Goal: Navigation & Orientation: Find specific page/section

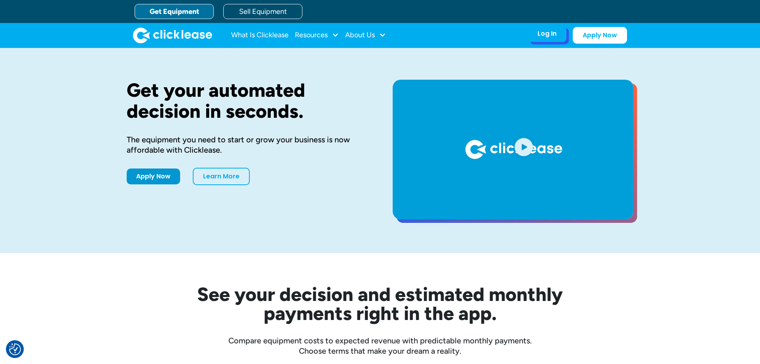
click at [554, 38] on div "Log In Account login I use Clicklease to get my equipment Partner Portal I offe…" at bounding box center [547, 33] width 39 height 17
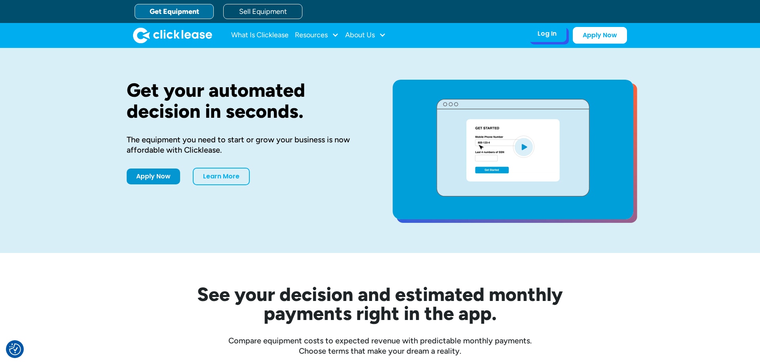
click at [537, 40] on div "Log In Account login I use Clicklease to get my equipment Partner Portal I offe…" at bounding box center [547, 33] width 39 height 17
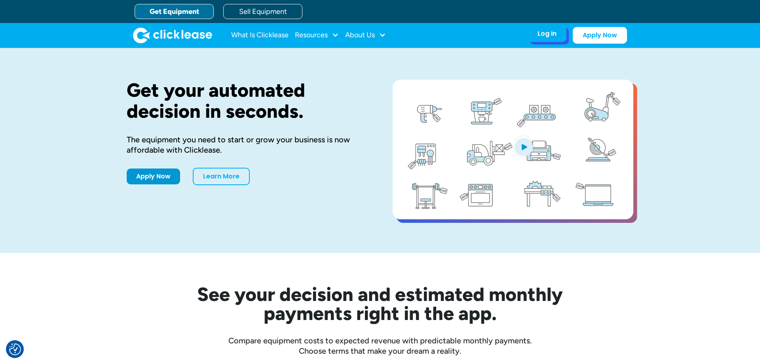
click at [533, 34] on div "Log In Account login I use Clicklease to get my equipment Partner Portal I offe…" at bounding box center [547, 33] width 39 height 17
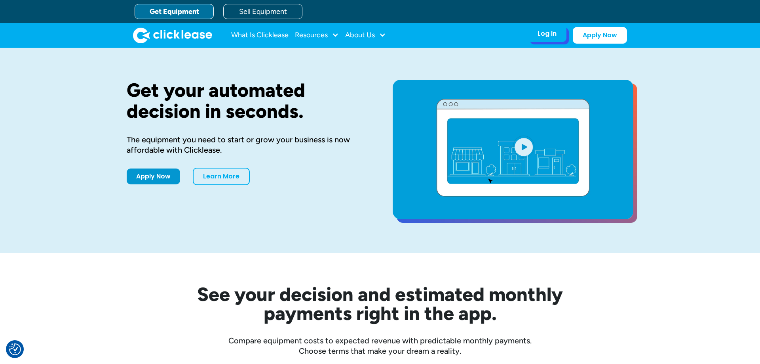
click at [562, 37] on div "Log In Account login I use Clicklease to get my equipment Partner Portal I offe…" at bounding box center [547, 33] width 39 height 17
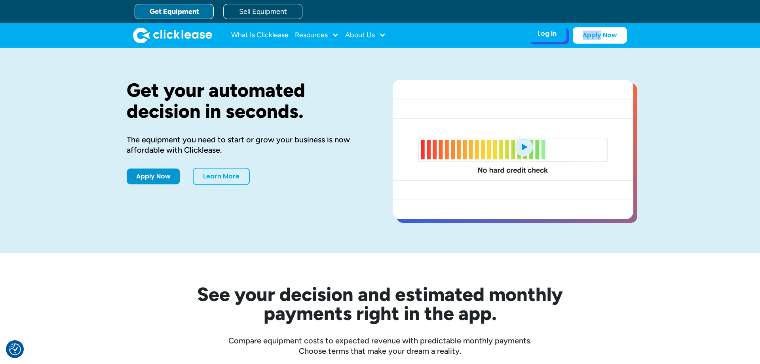
click at [561, 37] on div "Log In Account login I use Clicklease to get my equipment Partner Portal I offe…" at bounding box center [547, 33] width 39 height 17
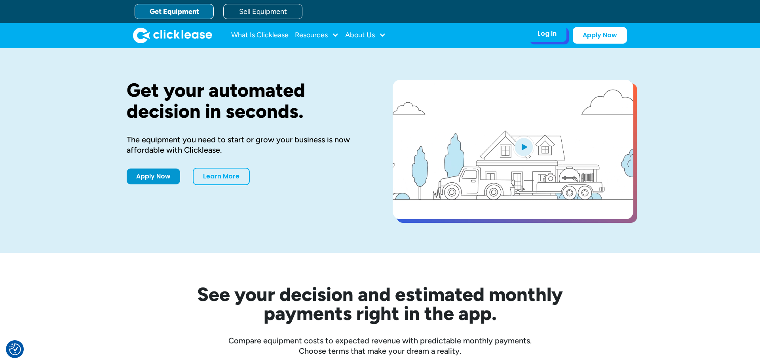
click at [552, 42] on div "Log In Account login I use Clicklease to get my equipment Partner Portal I offe…" at bounding box center [547, 33] width 39 height 17
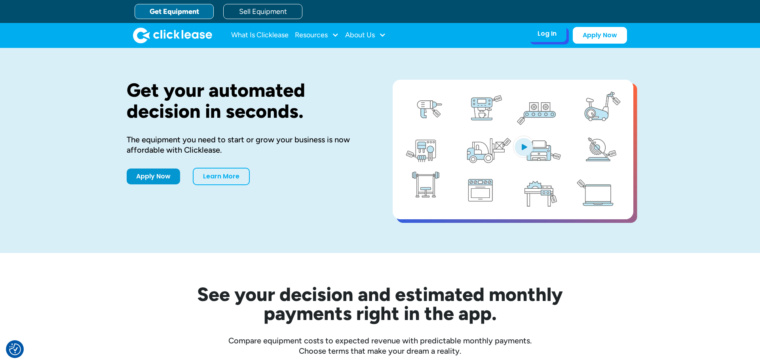
click at [551, 42] on div "Log In Account login I use Clicklease to get my equipment Partner Portal I offe…" at bounding box center [547, 33] width 39 height 17
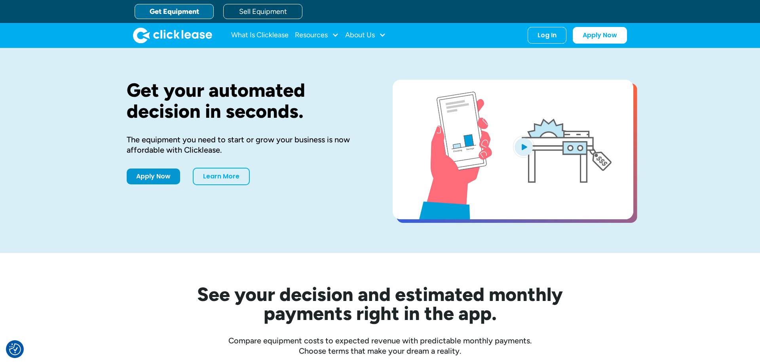
click at [352, 146] on div "The equipment you need to start or grow your business is now affordable with Cl…" at bounding box center [247, 144] width 241 height 21
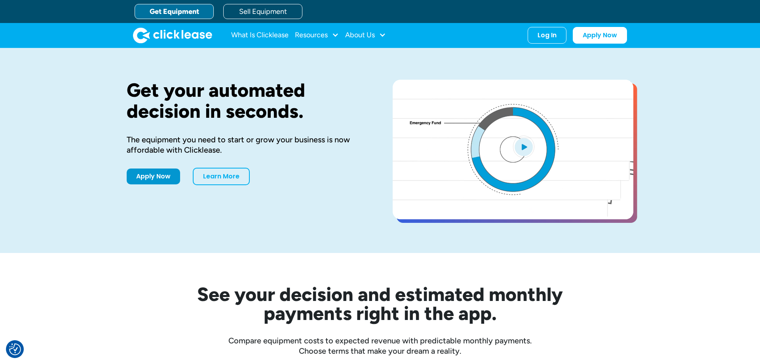
click at [297, 200] on div "Get your automated decision in seconds. The equipment you need to start or grow…" at bounding box center [247, 150] width 241 height 141
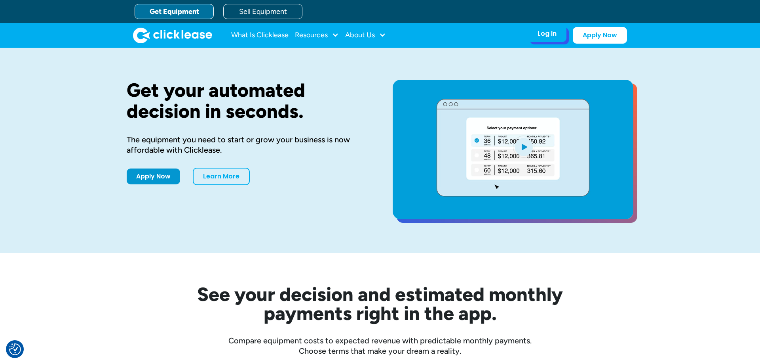
click at [554, 36] on div "Log In" at bounding box center [547, 34] width 19 height 8
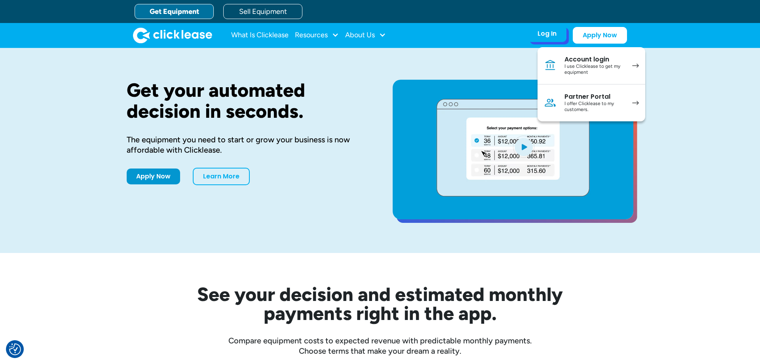
click at [565, 99] on div "Partner Portal" at bounding box center [595, 97] width 60 height 8
